Goal: Transaction & Acquisition: Purchase product/service

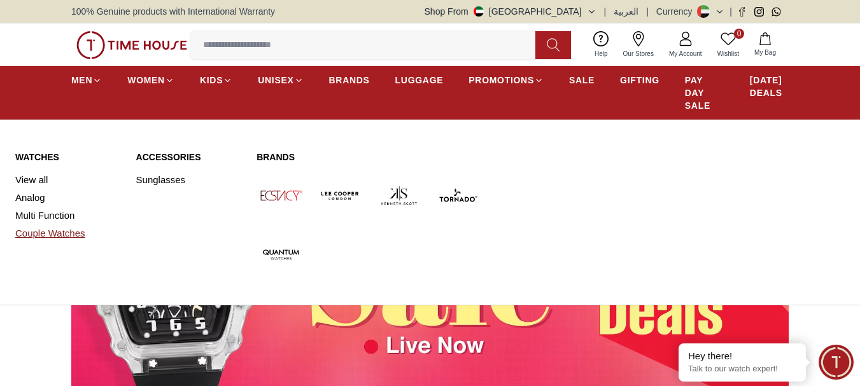
click at [62, 237] on link "Couple Watches" at bounding box center [68, 234] width 106 height 18
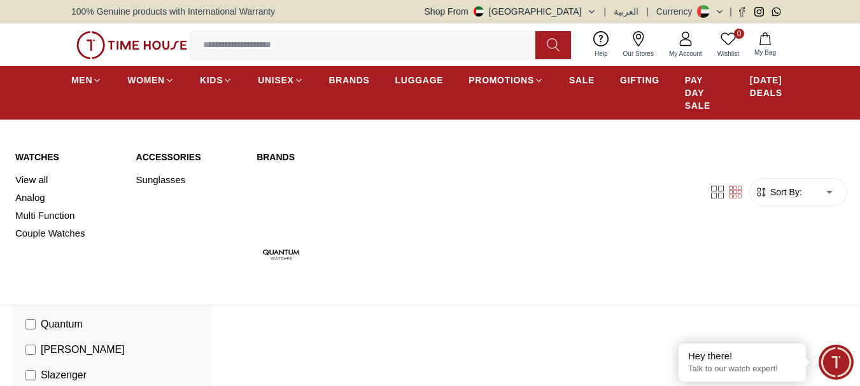
click at [32, 156] on link "Watches" at bounding box center [68, 157] width 106 height 13
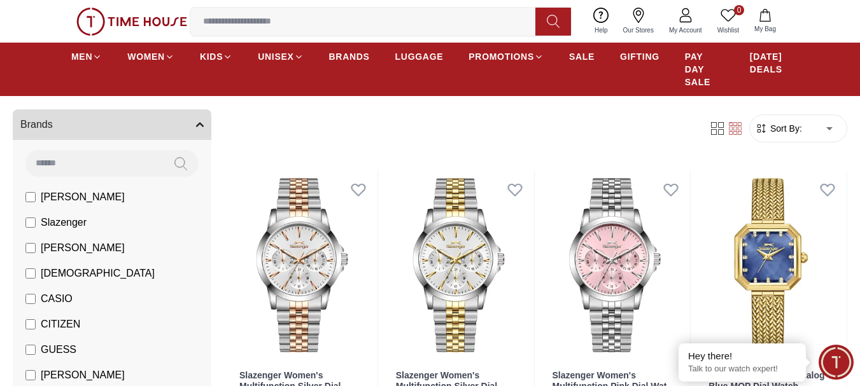
scroll to position [127, 0]
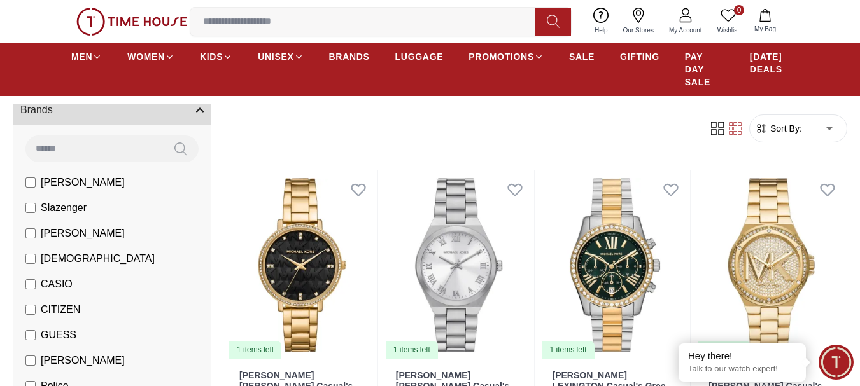
scroll to position [64, 0]
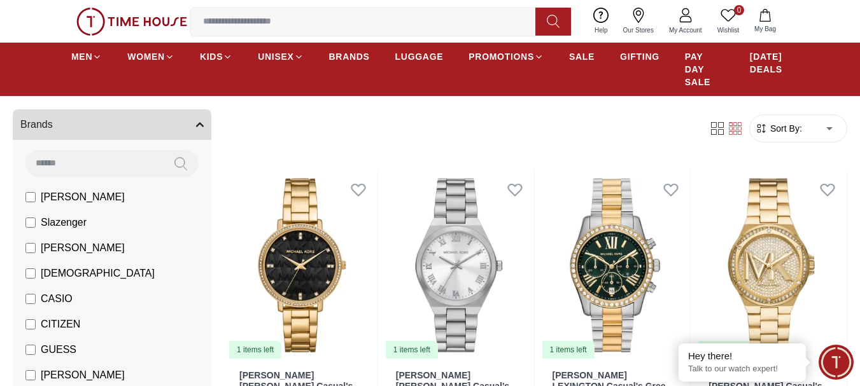
click at [792, 138] on form "Sort By: ​ ****** ​" at bounding box center [798, 129] width 98 height 28
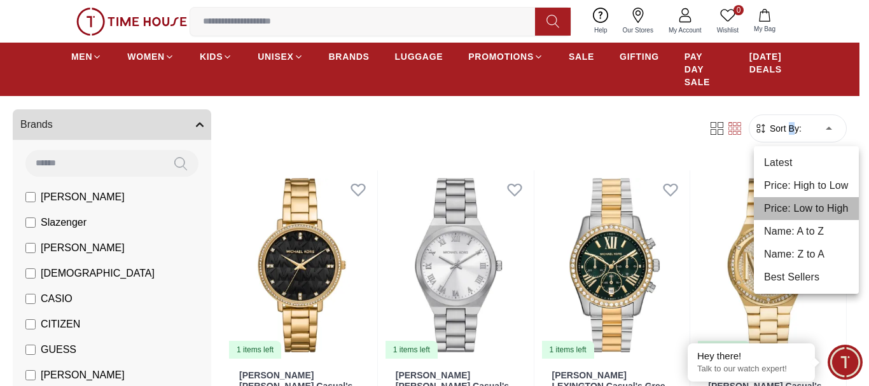
click at [811, 202] on li "Price: Low to High" at bounding box center [806, 208] width 105 height 23
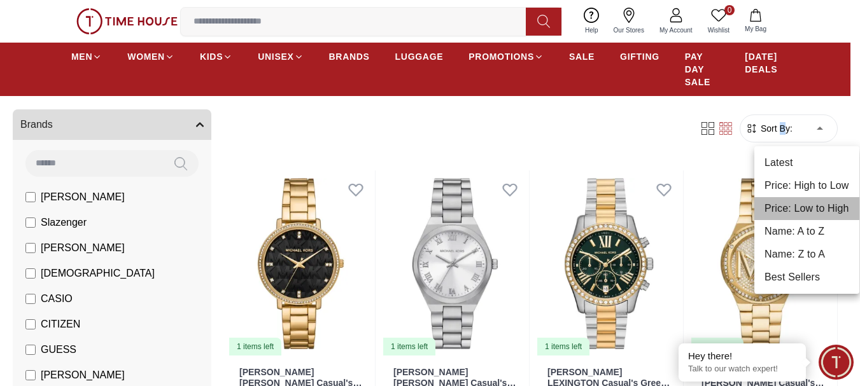
type input "*"
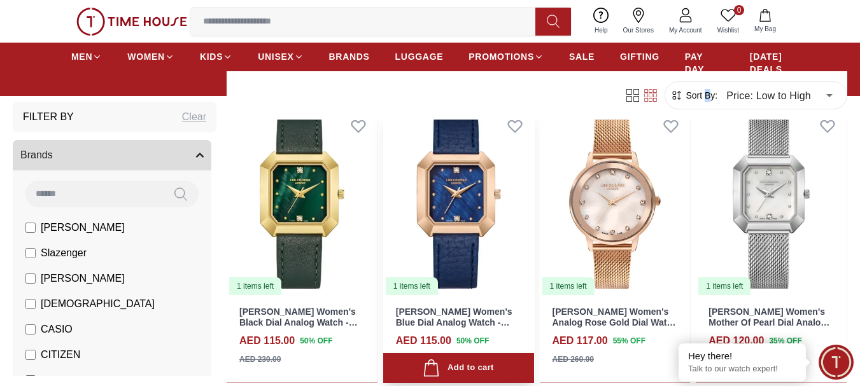
scroll to position [1273, 0]
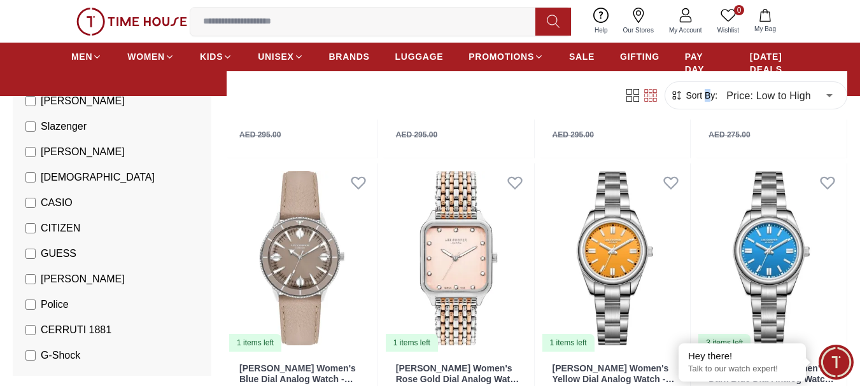
scroll to position [127, 0]
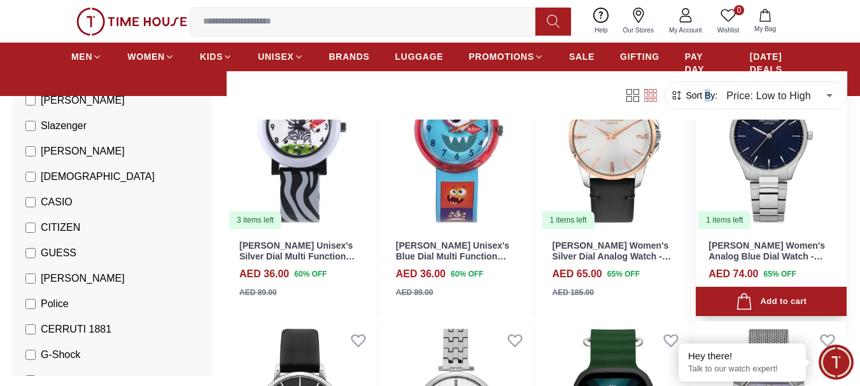
scroll to position [382, 0]
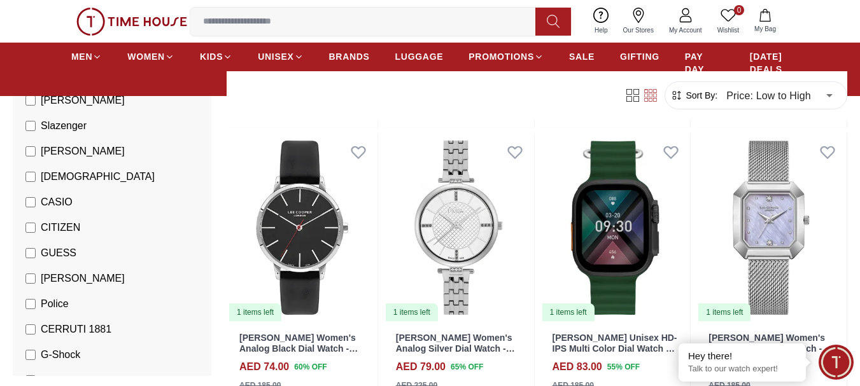
click at [42, 199] on span "CASIO" at bounding box center [57, 202] width 32 height 15
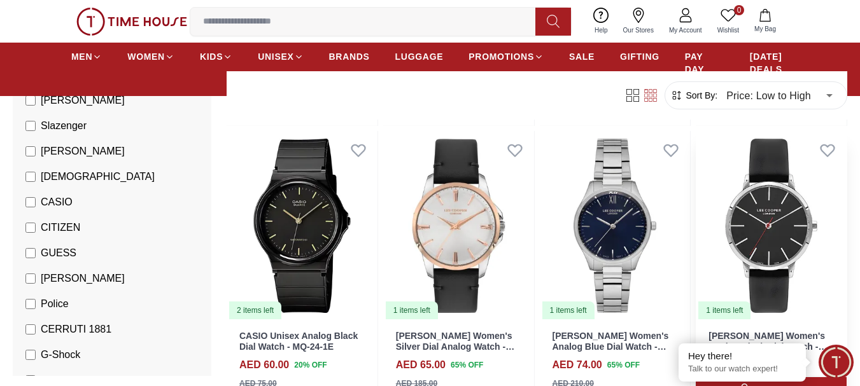
scroll to position [446, 0]
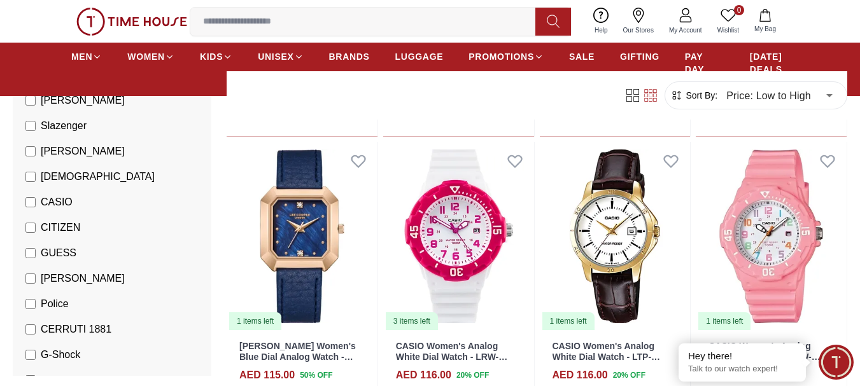
scroll to position [2355, 0]
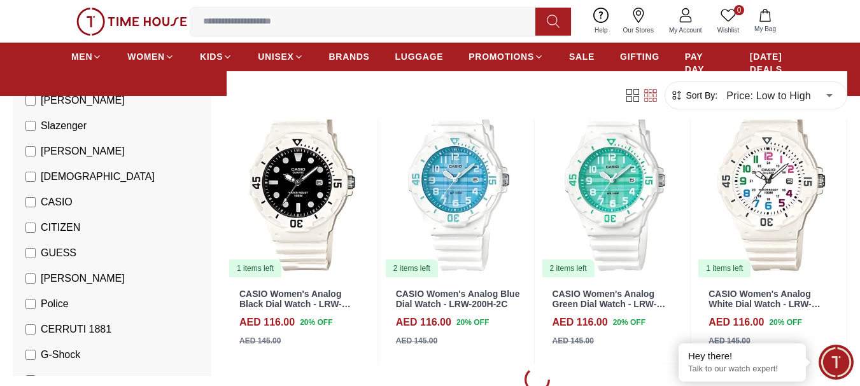
scroll to position [2992, 0]
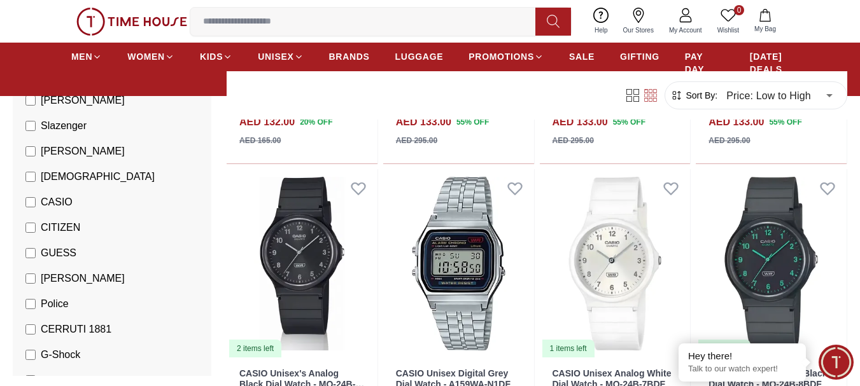
scroll to position [4201, 0]
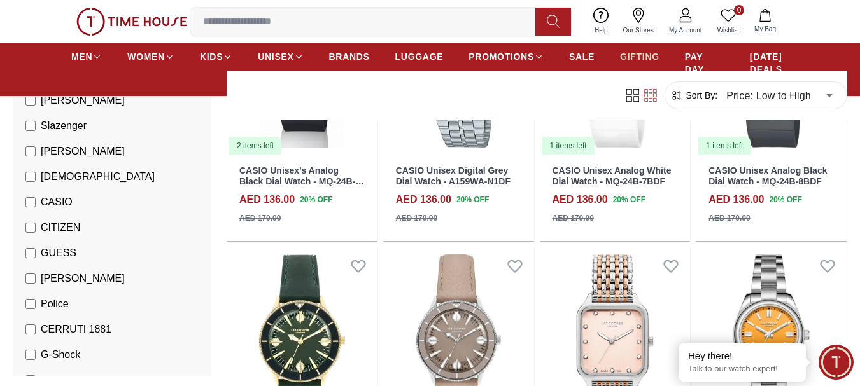
click at [644, 56] on span "GIFTING" at bounding box center [639, 56] width 39 height 13
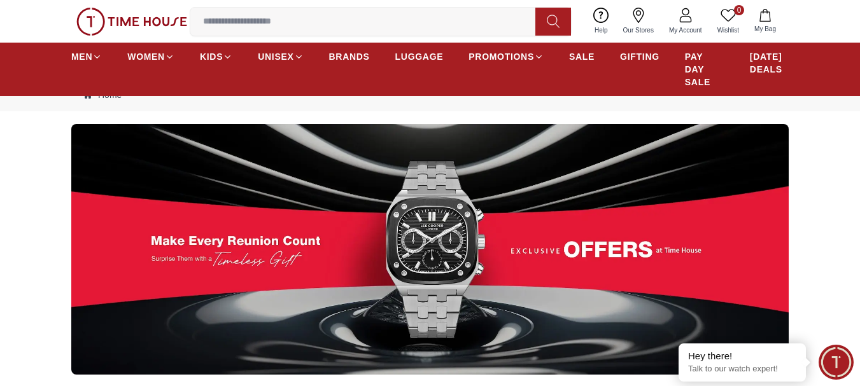
scroll to position [64, 0]
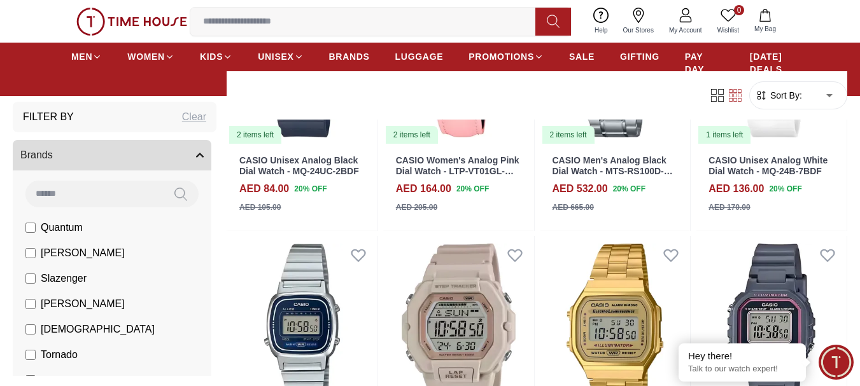
scroll to position [2664, 0]
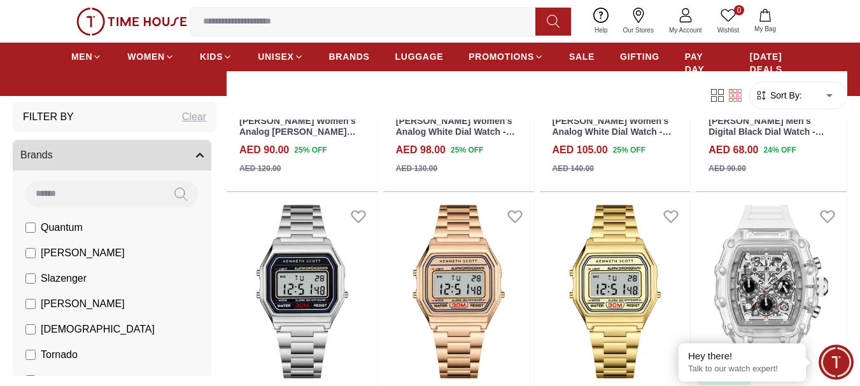
scroll to position [4582, 0]
